Goal: Navigation & Orientation: Find specific page/section

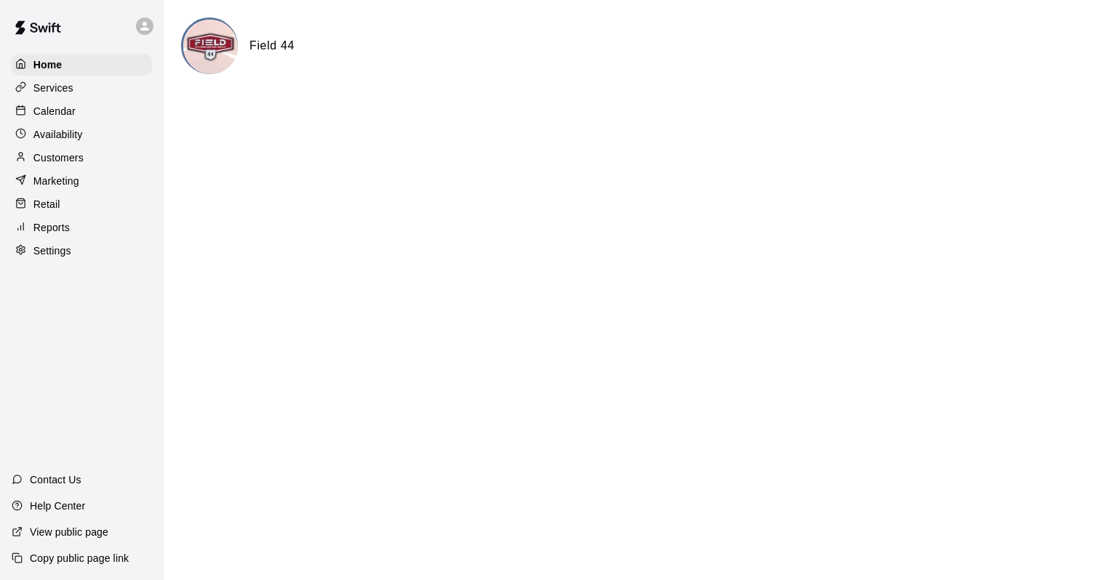
click at [60, 114] on p "Calendar" at bounding box center [54, 111] width 42 height 15
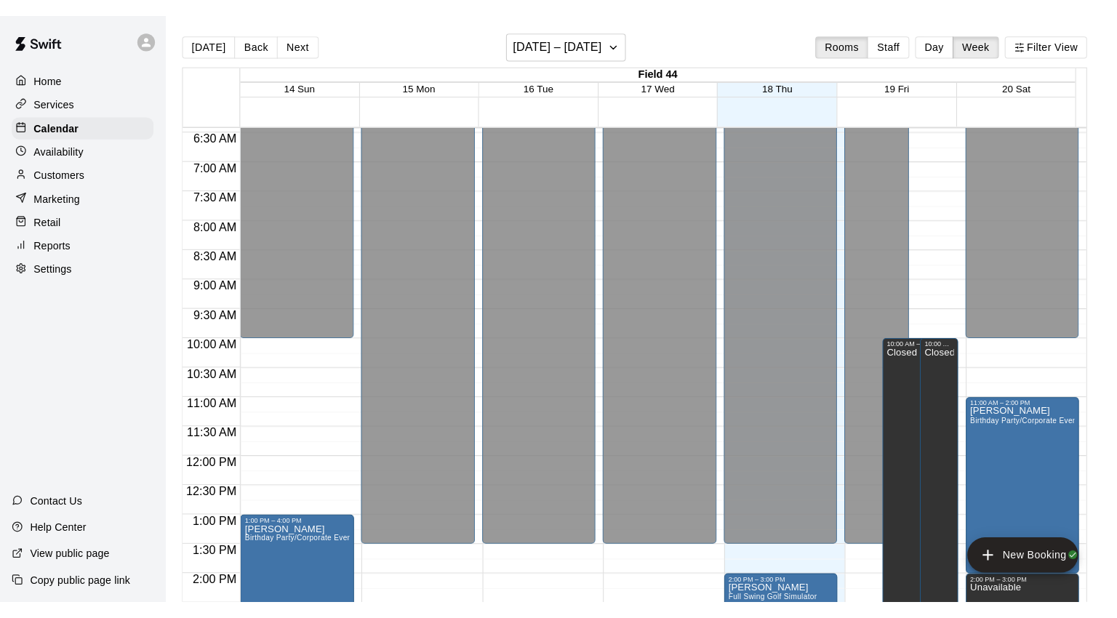
scroll to position [256, 0]
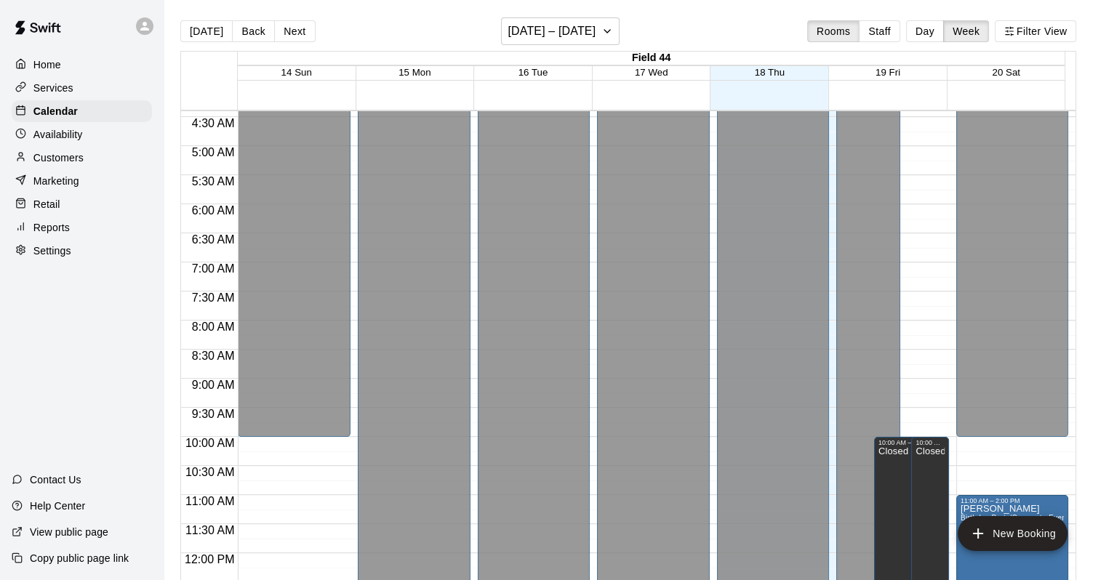
click at [41, 65] on p "Home" at bounding box center [47, 64] width 28 height 15
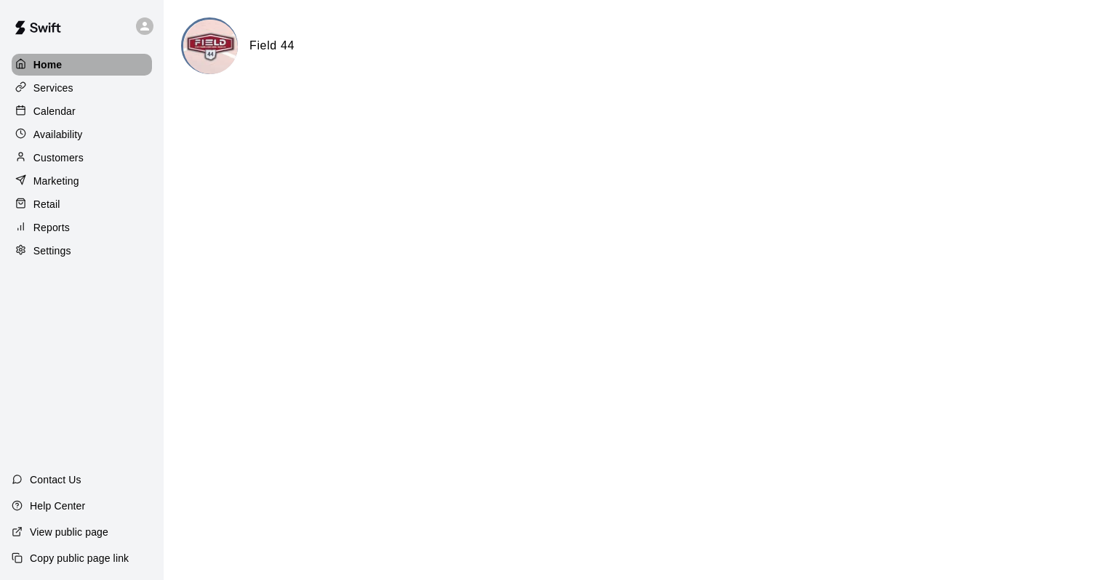
click at [56, 71] on p "Home" at bounding box center [47, 64] width 29 height 15
